Goal: Task Accomplishment & Management: Contribute content

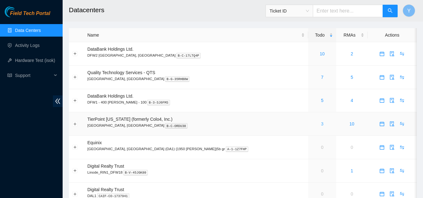
click at [321, 122] on link "3" at bounding box center [322, 124] width 3 height 5
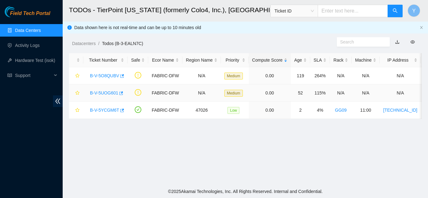
click at [103, 92] on link "B-V-5UOG601" at bounding box center [104, 93] width 28 height 5
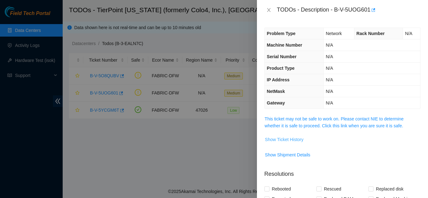
click at [277, 140] on span "Show Ticket History" at bounding box center [284, 139] width 39 height 7
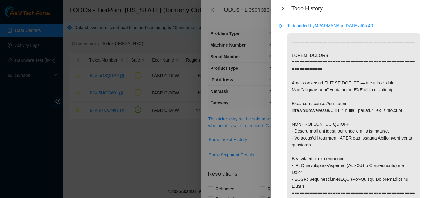
click at [283, 7] on icon "close" at bounding box center [283, 8] width 5 height 5
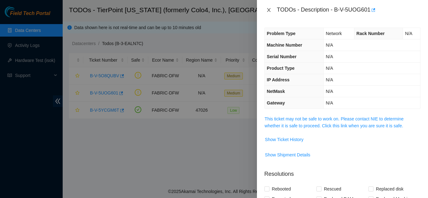
click at [268, 10] on icon "close" at bounding box center [268, 10] width 5 height 5
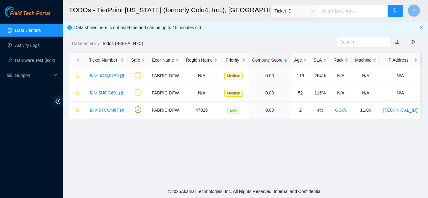
click at [30, 29] on link "Data Centers" at bounding box center [28, 30] width 26 height 5
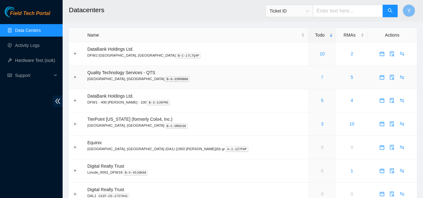
click at [321, 77] on link "7" at bounding box center [322, 77] width 3 height 5
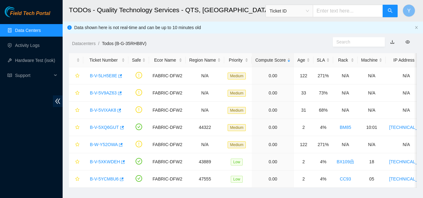
click at [35, 30] on link "Data Centers" at bounding box center [28, 30] width 26 height 5
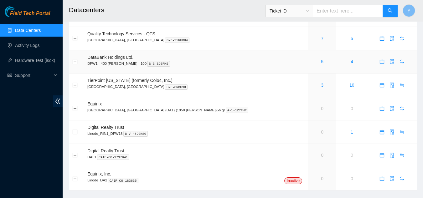
scroll to position [51, 0]
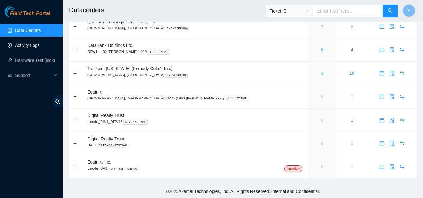
click at [24, 44] on link "Activity Logs" at bounding box center [27, 45] width 25 height 5
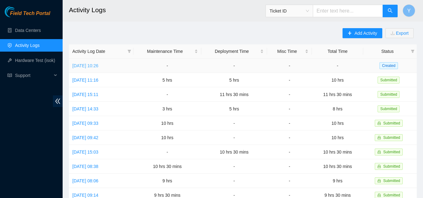
click at [98, 64] on link "[DATE] 10:26" at bounding box center [85, 65] width 26 height 5
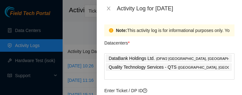
click at [236, 76] on div "Note: This activity log is for informational purposes only. You will not be pai…" at bounding box center [169, 56] width 145 height 78
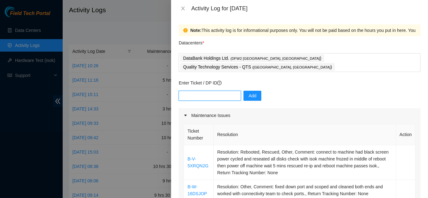
click at [198, 91] on input "text" at bounding box center [210, 96] width 62 height 10
type input "dp81298"
click at [248, 92] on span "Add" at bounding box center [252, 95] width 8 height 7
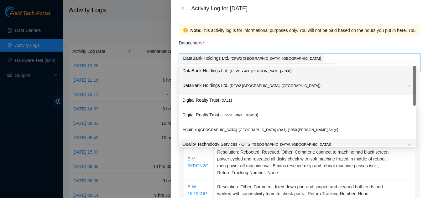
click at [371, 58] on div "DataBank Holdings Ltd. ( DFW2 [GEOGRAPHIC_DATA], [GEOGRAPHIC_DATA] ) Quality Te…" at bounding box center [299, 63] width 239 height 18
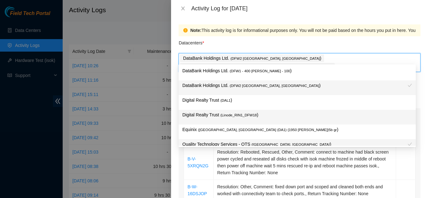
scroll to position [23, 0]
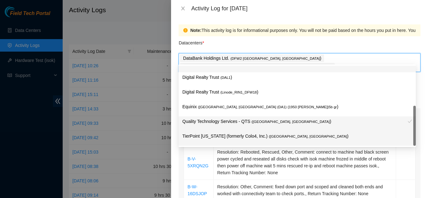
click at [217, 135] on p "TierPoint [US_STATE] (formerly Colo4, Inc.) ( [GEOGRAPHIC_DATA], [GEOGRAPHIC_DA…" at bounding box center [297, 136] width 230 height 7
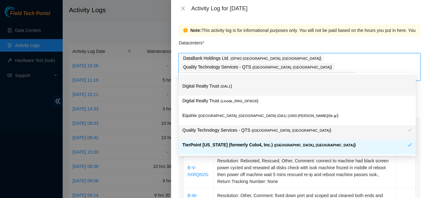
click at [353, 44] on div "Datacenters *" at bounding box center [300, 44] width 242 height 17
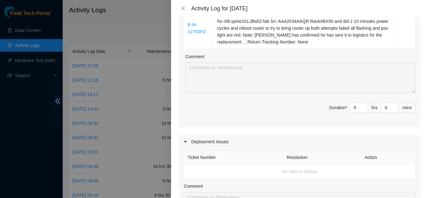
scroll to position [219, 0]
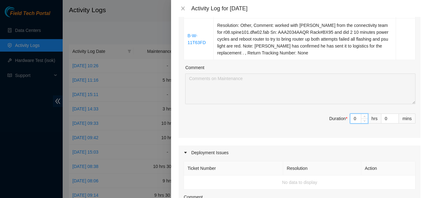
click at [353, 114] on input "0" at bounding box center [359, 118] width 18 height 9
type input "1"
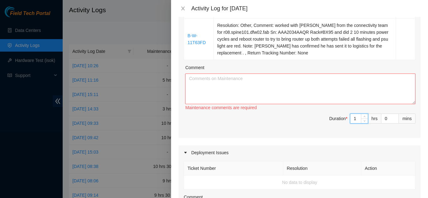
type input "10"
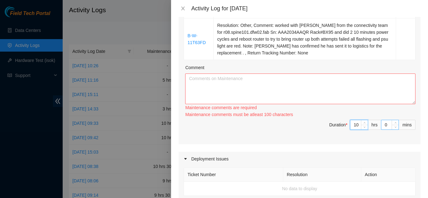
type input "10"
click at [383, 120] on input "0" at bounding box center [389, 124] width 17 height 9
type input "3"
type input "30"
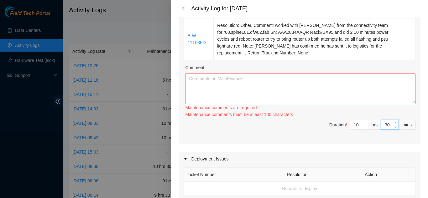
type input "30"
click at [231, 74] on textarea "Comment" at bounding box center [300, 89] width 230 height 31
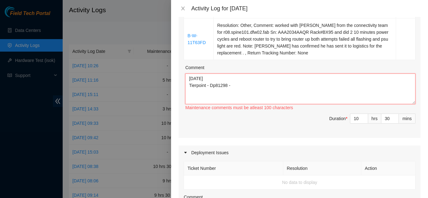
paste textarea "[DATE] on Dp81298 rechecked all fiber uplink connections and trouble shoot all …"
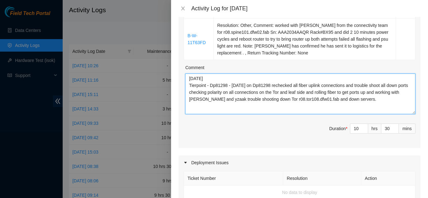
scroll to position [0, 0]
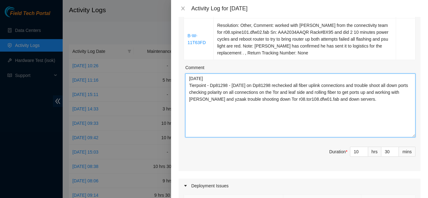
drag, startPoint x: 410, startPoint y: 95, endPoint x: 402, endPoint y: 128, distance: 34.0
click at [402, 128] on textarea "[DATE] Tierpoint - Dp81298 - [DATE] on Dp81298 rechecked all fiber uplink conne…" at bounding box center [300, 106] width 230 height 64
click at [232, 90] on textarea "[DATE] Tierpoint - Dp81298 - [DATE] on Dp81298 rechecked all fiber uplink conne…" at bounding box center [300, 106] width 230 height 64
click at [207, 101] on textarea "[DATE] Tierpoint - Dp81298 - [DATE] on Dp81298 rechecked all fiber uplink conne…" at bounding box center [300, 106] width 230 height 64
click at [207, 99] on textarea "[DATE] Tierpoint - Dp81298 - [DATE] on Dp81298 rechecked all fiber uplink conne…" at bounding box center [300, 106] width 230 height 64
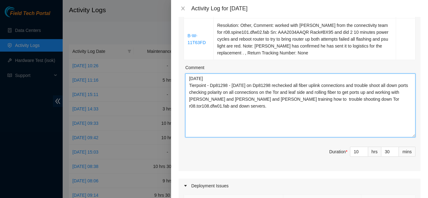
click at [205, 98] on textarea "[DATE] Tierpoint - Dp81298 - [DATE] on Dp81298 rechecked all fiber uplink conne…" at bounding box center [300, 106] width 230 height 64
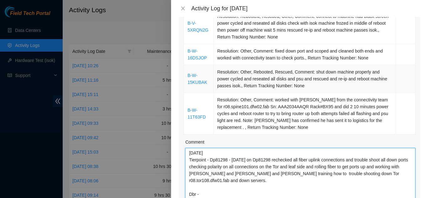
scroll to position [125, 0]
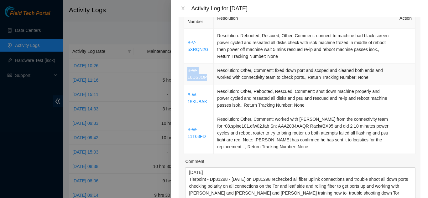
drag, startPoint x: 206, startPoint y: 67, endPoint x: 186, endPoint y: 62, distance: 21.2
click at [186, 64] on td "B-W-16DSJOP" at bounding box center [199, 74] width 30 height 21
copy link "B-W-16DSJOP"
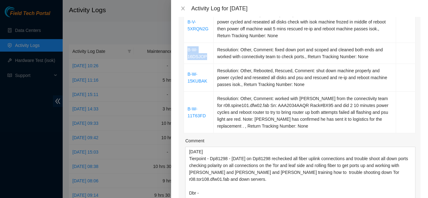
scroll to position [188, 0]
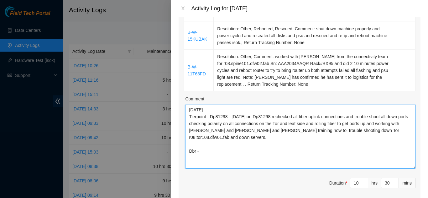
click at [210, 142] on textarea "[DATE] Tierpoint - Dp81298 - [DATE] on Dp81298 rechecked all fiber uplink conne…" at bounding box center [300, 137] width 230 height 64
paste textarea "B-W-16DSJOP"
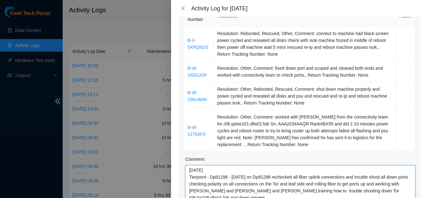
scroll to position [125, 0]
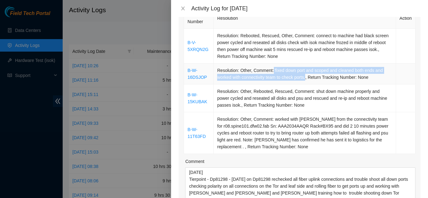
drag, startPoint x: 272, startPoint y: 61, endPoint x: 305, endPoint y: 69, distance: 33.8
click at [305, 69] on td "Resolution: Other, Comment: fixed down port and scoped and cleaned both ends an…" at bounding box center [305, 74] width 182 height 21
copy td "fixed down port and scoped and cleaned both ends and worked with connectivity t…"
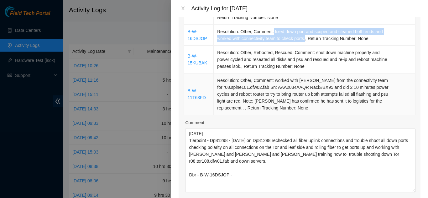
scroll to position [188, 0]
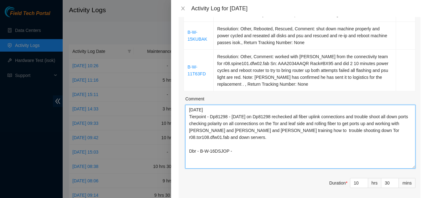
click at [237, 143] on textarea "[DATE] Tierpoint - Dp81298 - [DATE] on Dp81298 rechecked all fiber uplink conne…" at bounding box center [300, 137] width 230 height 64
paste textarea "fixed down port and scoped and cleaned both ends and worked with connectivity t…"
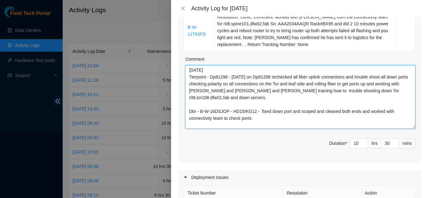
scroll to position [251, 0]
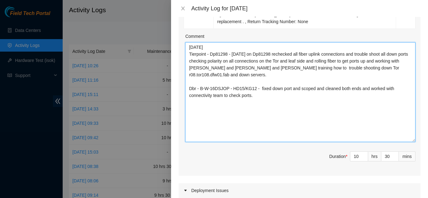
drag, startPoint x: 409, startPoint y: 98, endPoint x: 410, endPoint y: 132, distance: 33.5
click at [410, 132] on textarea "[DATE] Tierpoint - Dp81298 - [DATE] on Dp81298 rechecked all fiber uplink conne…" at bounding box center [300, 92] width 230 height 100
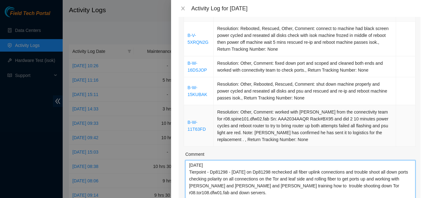
scroll to position [125, 0]
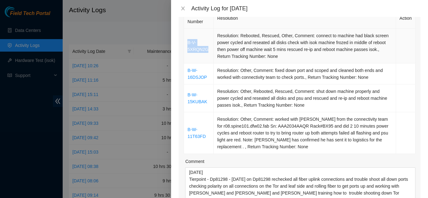
drag, startPoint x: 208, startPoint y: 40, endPoint x: 189, endPoint y: 34, distance: 20.8
click at [189, 34] on td "B-V-5XRQN2G" at bounding box center [199, 46] width 30 height 35
copy link "B-V-5XRQN2G"
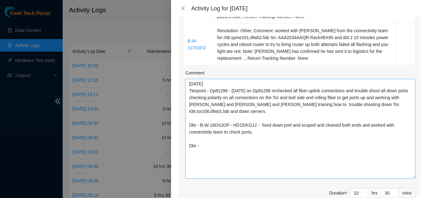
scroll to position [219, 0]
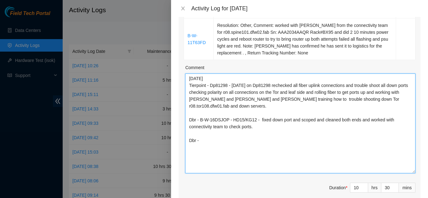
click at [206, 132] on textarea "[DATE] Tierpoint - Dp81298 - [DATE] on Dp81298 rechecked all fiber uplink conne…" at bounding box center [300, 124] width 230 height 100
paste textarea "B-V-5XRQN2G"
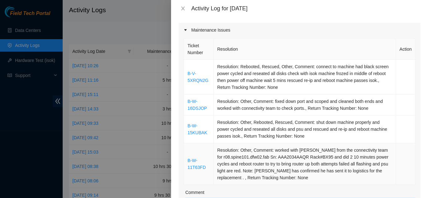
scroll to position [94, 0]
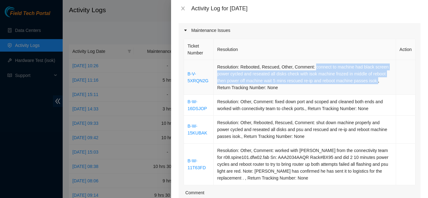
drag, startPoint x: 312, startPoint y: 59, endPoint x: 376, endPoint y: 70, distance: 64.9
click at [376, 70] on td "Resolution: Rebooted, Rescued, Other, Comment: connect to machine had black scr…" at bounding box center [305, 77] width 182 height 35
copy td "connect to machine had black screen power cycled and reseated all disks check w…"
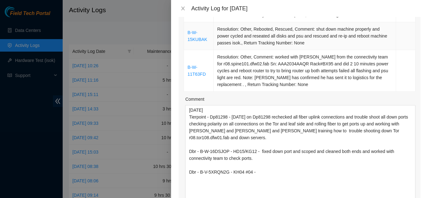
scroll to position [188, 0]
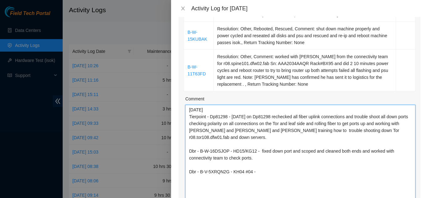
click at [262, 165] on textarea "[DATE] Tierpoint - Dp81298 - [DATE] on Dp81298 rechecked all fiber uplink conne…" at bounding box center [300, 155] width 230 height 100
paste textarea "connect to machine had black screen power cycled and reseated all disks check w…"
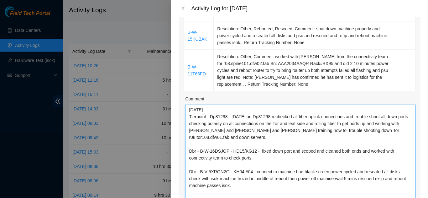
scroll to position [5, 0]
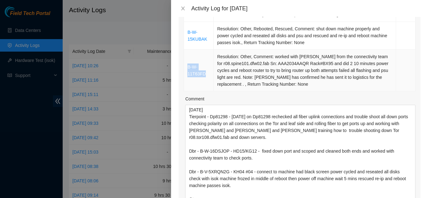
drag, startPoint x: 205, startPoint y: 64, endPoint x: 187, endPoint y: 59, distance: 19.3
click at [187, 59] on td "B-W-11T63FD" at bounding box center [199, 71] width 30 height 42
copy link "B-W-11T63FD"
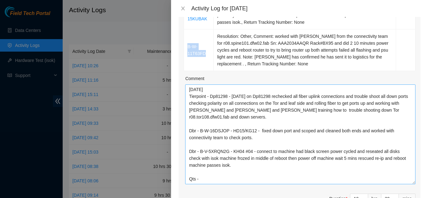
scroll to position [219, 0]
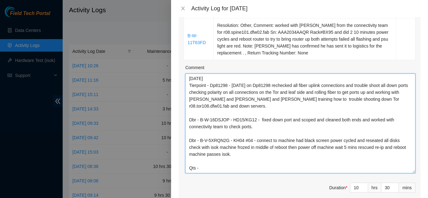
click at [201, 159] on textarea "[DATE] Tierpoint - Dp81298 - [DATE] on Dp81298 rechecked all fiber uplink conne…" at bounding box center [300, 124] width 230 height 100
paste textarea "B-W-11T63FD"
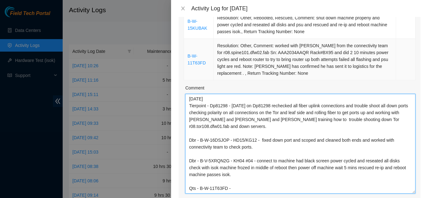
scroll to position [188, 0]
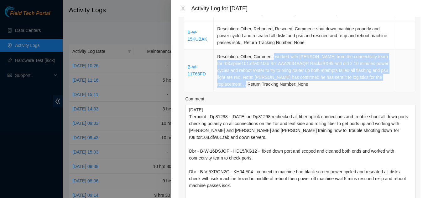
drag, startPoint x: 272, startPoint y: 48, endPoint x: 242, endPoint y: 79, distance: 43.2
click at [242, 79] on td "Resolution: Other, Comment: worked with [PERSON_NAME] from the connectivity tea…" at bounding box center [305, 71] width 182 height 42
copy td "worked with [PERSON_NAME] from the connectivity team for r08.spine101.dfw02.fab…"
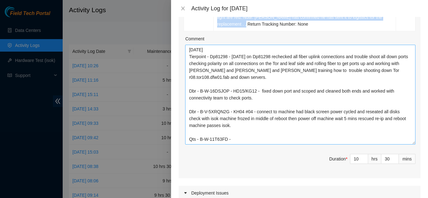
scroll to position [251, 0]
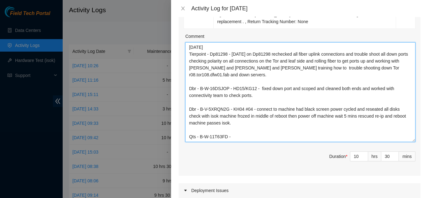
click at [241, 128] on textarea "[DATE] Tierpoint - Dp81298 - [DATE] on Dp81298 rechecked all fiber uplink conne…" at bounding box center [300, 92] width 230 height 100
paste textarea "worked with [PERSON_NAME] from the connectivity team for r08.spine101.dfw02.fab…"
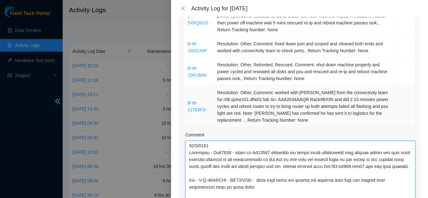
scroll to position [125, 0]
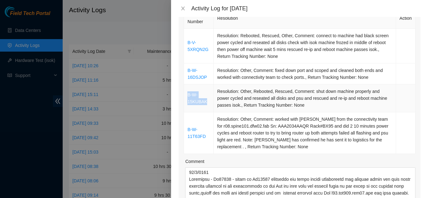
drag, startPoint x: 206, startPoint y: 92, endPoint x: 187, endPoint y: 86, distance: 20.2
click at [187, 86] on td "B-W-15KUBAK" at bounding box center [199, 99] width 30 height 28
copy link "B-W-15KUBAK"
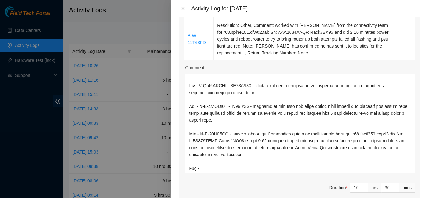
scroll to position [41, 0]
click at [201, 158] on textarea "Comment" at bounding box center [300, 124] width 230 height 100
paste textarea "B-W-15KUBAK"
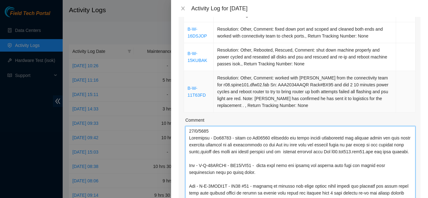
scroll to position [157, 0]
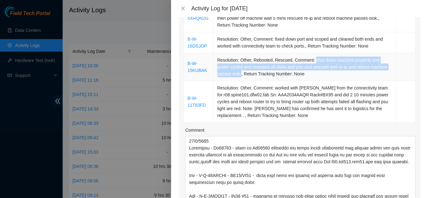
drag, startPoint x: 312, startPoint y: 52, endPoint x: 238, endPoint y: 68, distance: 75.7
click at [238, 68] on td "Resolution: Other, Rebooted, Rescued, Comment: shut down machine properly and p…" at bounding box center [305, 67] width 182 height 28
copy td "shut down machine properly and power cycled and reseated all disks and psu and …"
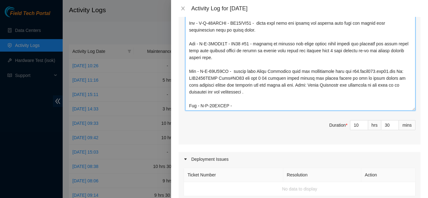
scroll to position [41, 0]
click at [236, 96] on textarea "Comment" at bounding box center [300, 61] width 230 height 100
paste textarea "shut down machine properly and power cycled and reseated all disks and psu and …"
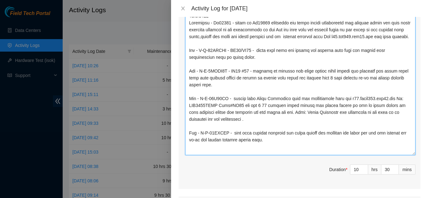
scroll to position [0, 0]
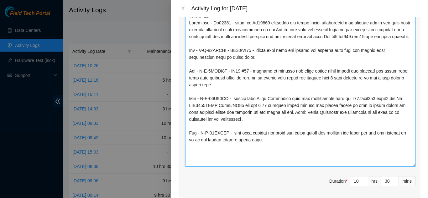
drag, startPoint x: 409, startPoint y: 101, endPoint x: 411, endPoint y: 156, distance: 55.8
click at [411, 156] on div "Ticket Number Resolution Action B-V-5XRQN2G Resolution: Rebooted, Rescued, Othe…" at bounding box center [300, 25] width 242 height 351
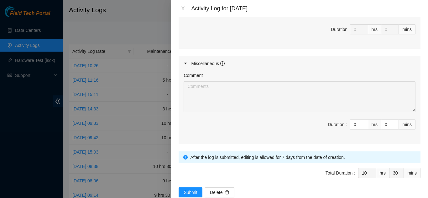
scroll to position [569, 0]
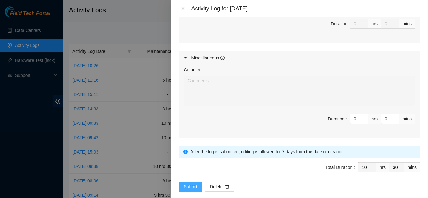
type textarea "[DATE] Tierpoint - Dp81298 - [DATE] on Dp81298 rechecked all fiber uplink conne…"
click at [187, 184] on span "Submit" at bounding box center [191, 187] width 14 height 7
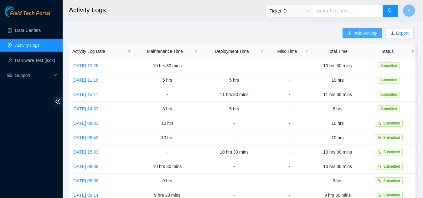
click at [365, 34] on span "Add Activity" at bounding box center [366, 33] width 23 height 7
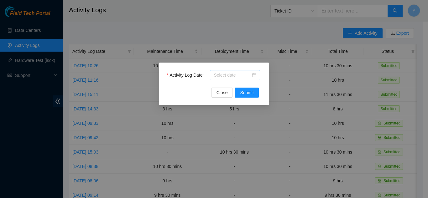
click at [230, 75] on input "Activity Log Date" at bounding box center [232, 75] width 37 height 7
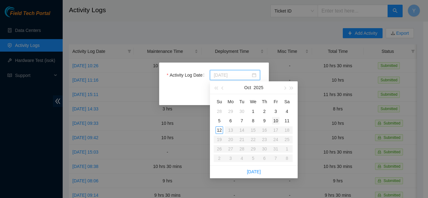
type input "[DATE]"
click at [275, 120] on div "10" at bounding box center [276, 121] width 8 height 8
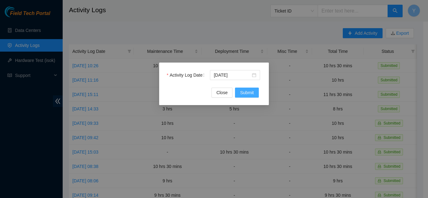
click at [245, 92] on span "Submit" at bounding box center [247, 92] width 14 height 7
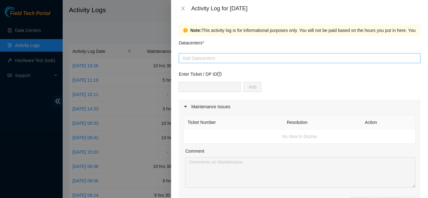
click at [218, 58] on div at bounding box center [299, 58] width 239 height 8
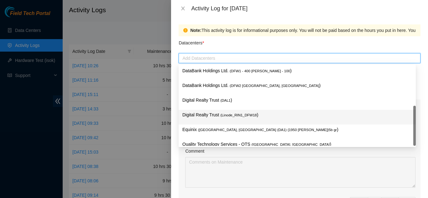
scroll to position [23, 0]
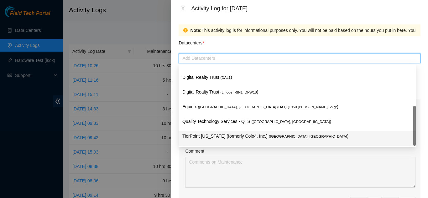
click at [211, 137] on p "TierPoint [US_STATE] (formerly Colo4, Inc.) ( [GEOGRAPHIC_DATA], [GEOGRAPHIC_DA…" at bounding box center [297, 136] width 230 height 7
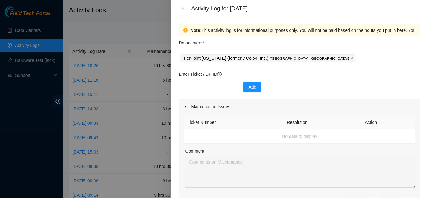
click at [300, 46] on div "Datacenters *" at bounding box center [300, 44] width 242 height 17
click at [202, 87] on input "text" at bounding box center [210, 87] width 62 height 10
type input "dp81298"
click at [248, 87] on span "Add" at bounding box center [252, 87] width 8 height 7
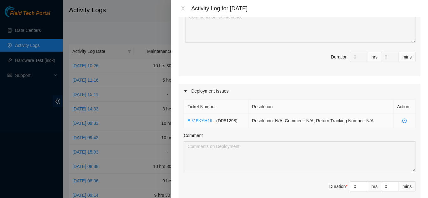
scroll to position [157, 0]
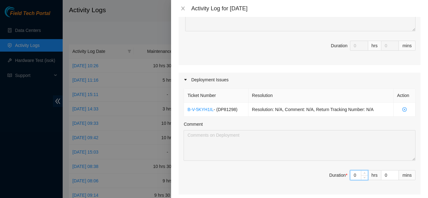
click at [353, 175] on input "0" at bounding box center [359, 175] width 18 height 9
type input "9"
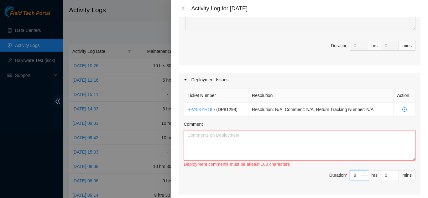
type input "9"
click at [256, 140] on textarea "Comment" at bounding box center [300, 145] width 232 height 31
paste textarea "[DATE] at tierpoint worked with Yzaak on Dp81298 removing 1 machine from rack H…"
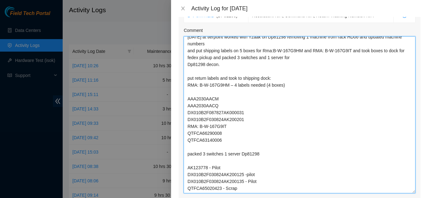
scroll to position [11, 0]
drag, startPoint x: 409, startPoint y: 65, endPoint x: 409, endPoint y: 192, distance: 126.8
click at [409, 192] on textarea "[DATE] [DATE] at tierpoint worked with Yzaak on Dp81298 removing 1 machine from…" at bounding box center [300, 114] width 232 height 157
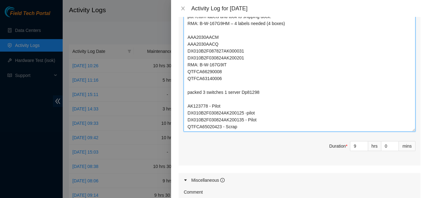
scroll to position [0, 0]
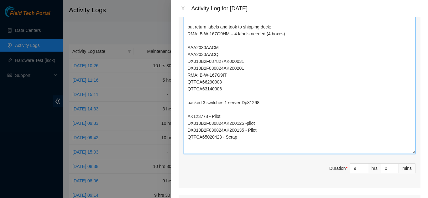
drag, startPoint x: 409, startPoint y: 129, endPoint x: 411, endPoint y: 151, distance: 22.3
click at [411, 151] on div "Ticket Number Resolution Action B-V-5KYH1IL - ( DP81298 ) Resolution: N/A, Comm…" at bounding box center [300, 58] width 242 height 257
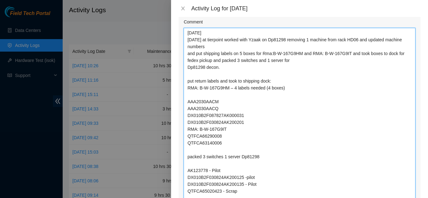
scroll to position [251, 0]
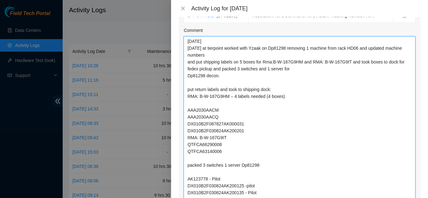
click at [258, 48] on textarea "[DATE] [DATE] at tierpoint worked with Yzaak on Dp81298 removing 1 machine from…" at bounding box center [300, 126] width 232 height 180
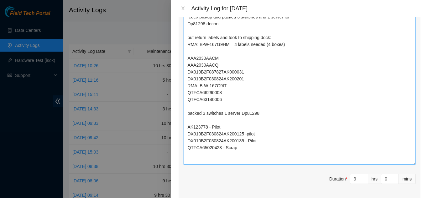
scroll to position [313, 0]
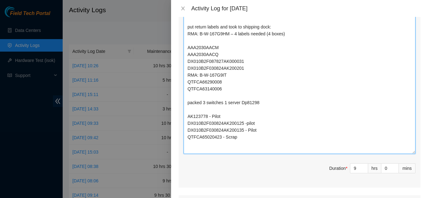
click at [242, 141] on textarea "[DATE] [DATE] at tierpoint worked with [PERSON_NAME] and [PERSON_NAME] on Dp812…" at bounding box center [300, 64] width 232 height 180
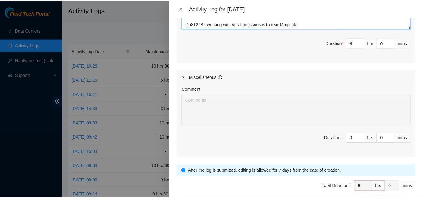
scroll to position [467, 0]
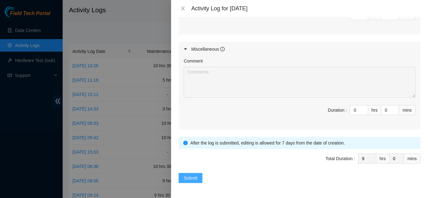
type textarea "[DATE] [DATE] at tierpoint worked with [PERSON_NAME] and [PERSON_NAME] on Dp812…"
click at [191, 178] on span "Submit" at bounding box center [191, 178] width 14 height 7
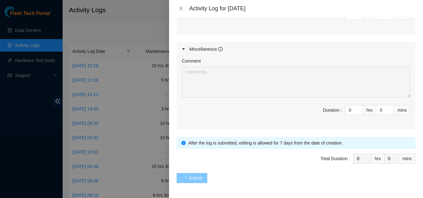
scroll to position [0, 0]
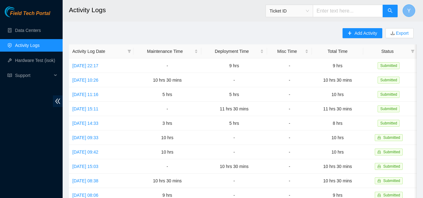
click at [408, 12] on span "Y" at bounding box center [408, 11] width 3 height 8
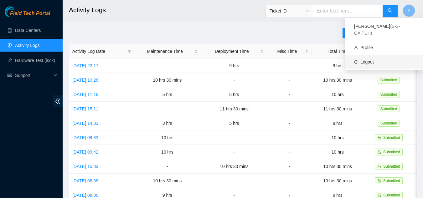
click at [368, 60] on link "Logout" at bounding box center [366, 62] width 13 height 5
